Goal: Transaction & Acquisition: Purchase product/service

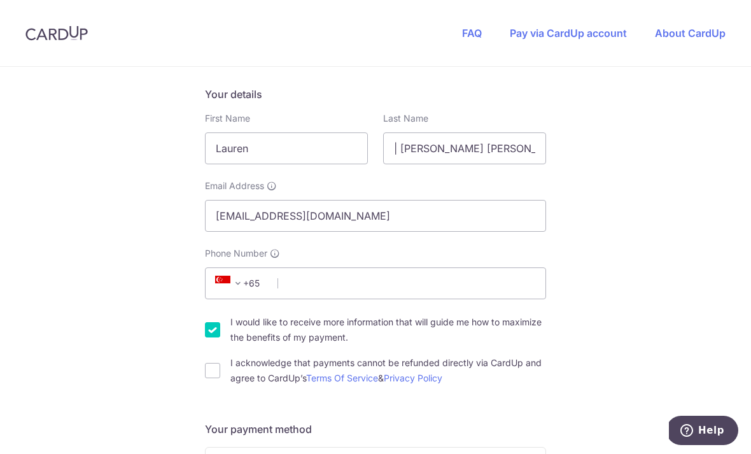
scroll to position [199, 0]
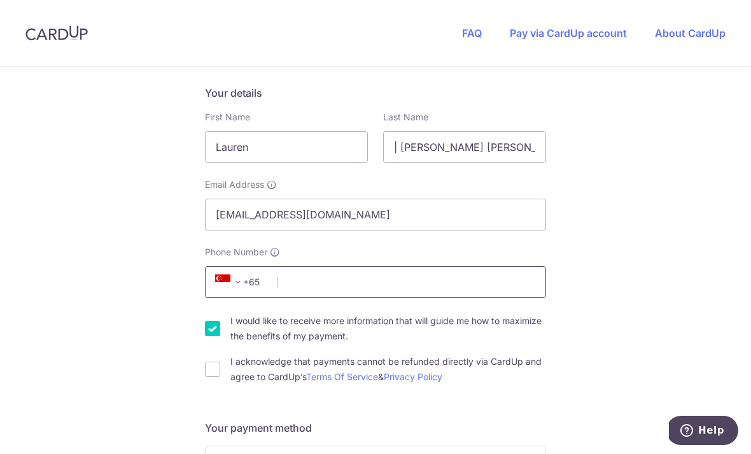
click at [394, 287] on input "Phone Number" at bounding box center [375, 282] width 341 height 32
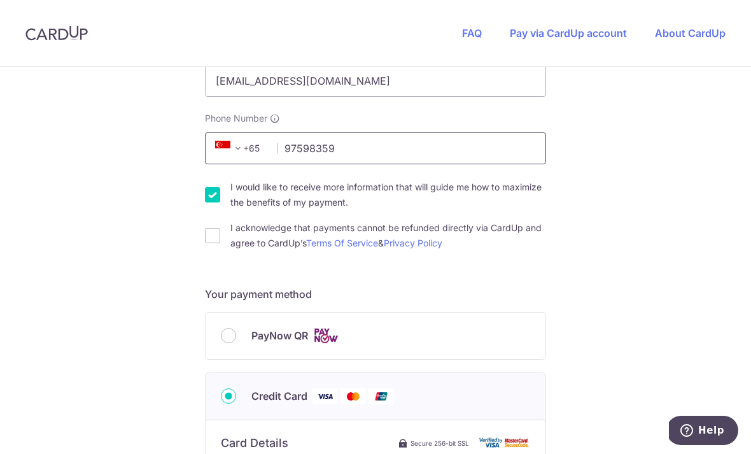
scroll to position [332, 0]
type input "97598359"
click at [199, 201] on div "You are paying THE MOVEMENT STUDIO PTE. LTD. THE MOVEMENT STUDIO PTE. LTD. uses…" at bounding box center [375, 356] width 751 height 1242
click at [218, 196] on input "I would like to receive more information that will guide me how to maximize the…" at bounding box center [212, 195] width 15 height 15
checkbox input "false"
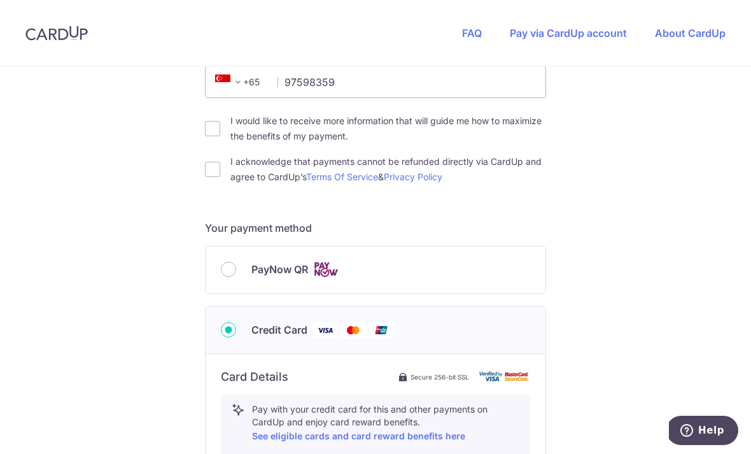
scroll to position [419, 0]
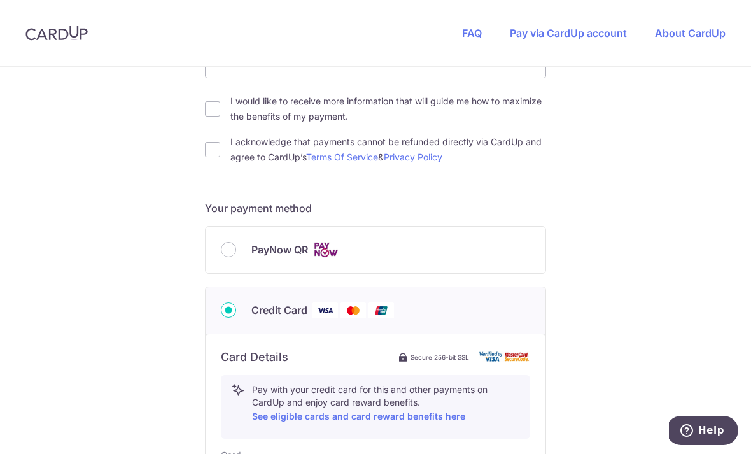
click at [230, 255] on input "PayNow QR" at bounding box center [228, 249] width 15 height 15
radio input "true"
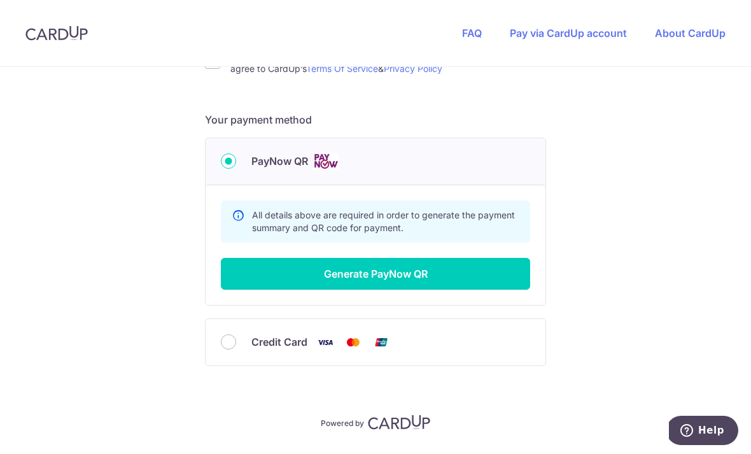
click at [241, 274] on button "Generate PayNow QR" at bounding box center [375, 274] width 309 height 32
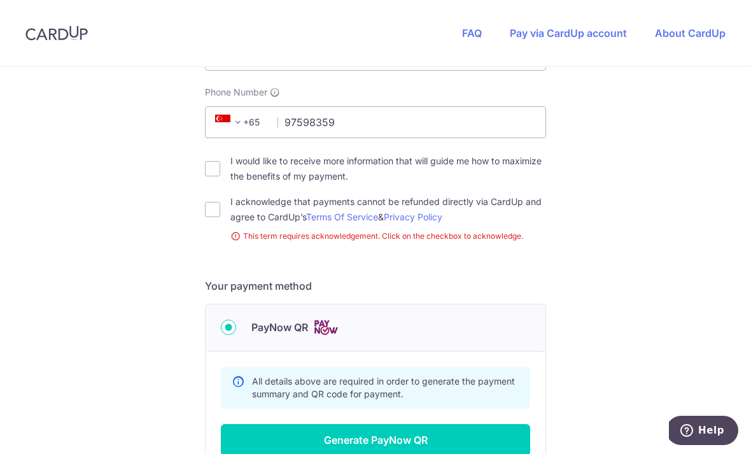
scroll to position [344, 0]
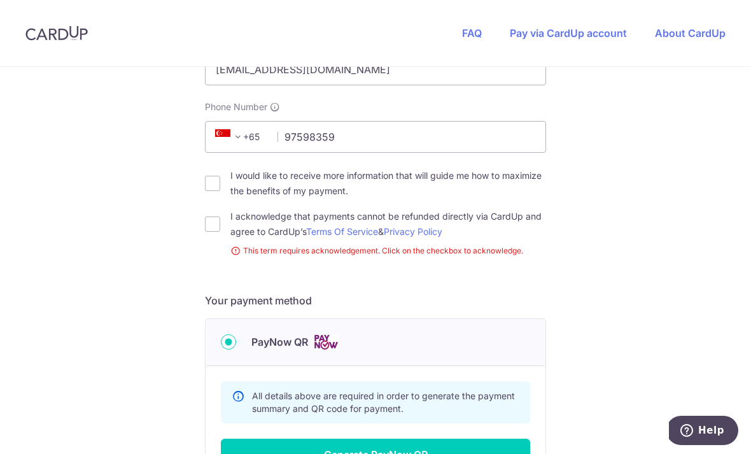
click at [213, 224] on input "I acknowledge that payments cannot be refunded directly via CardUp and agree to…" at bounding box center [212, 223] width 15 height 15
checkbox input "true"
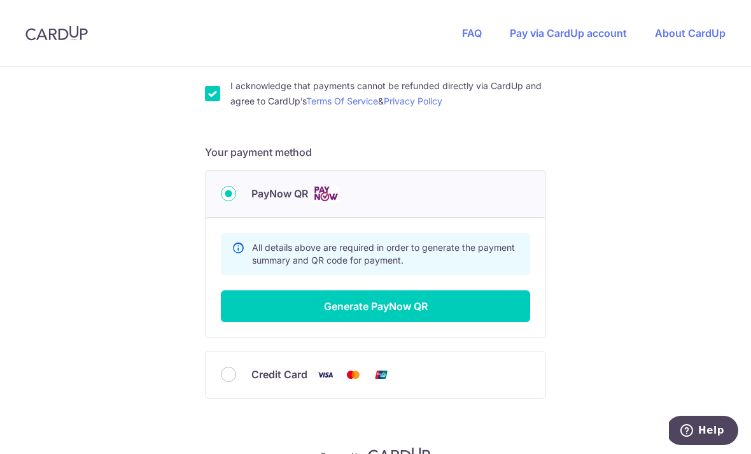
scroll to position [485, 0]
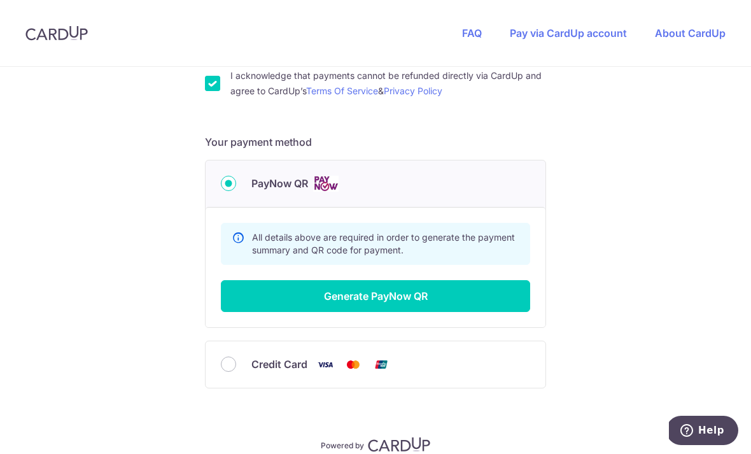
click at [234, 304] on button "Generate PayNow QR" at bounding box center [375, 296] width 309 height 32
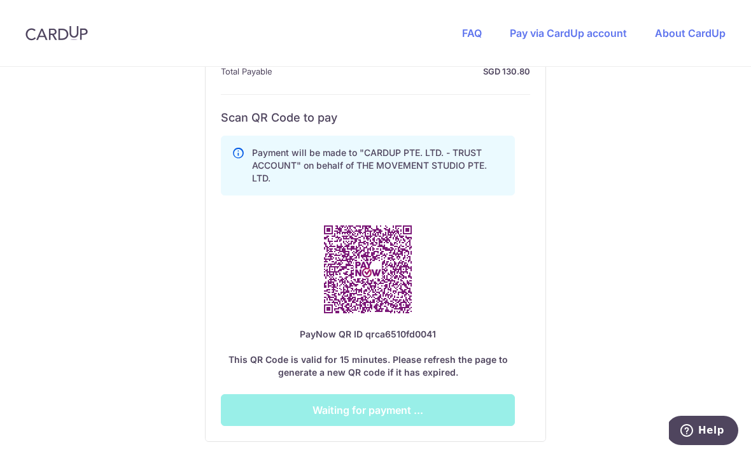
scroll to position [675, 0]
